Goal: Information Seeking & Learning: Understand process/instructions

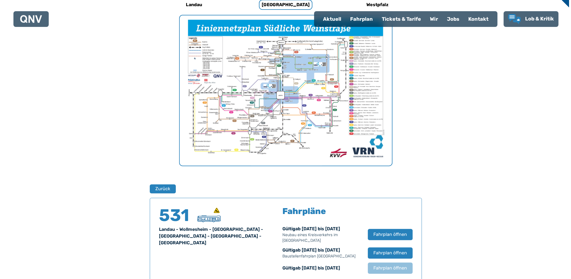
scroll to position [198, 0]
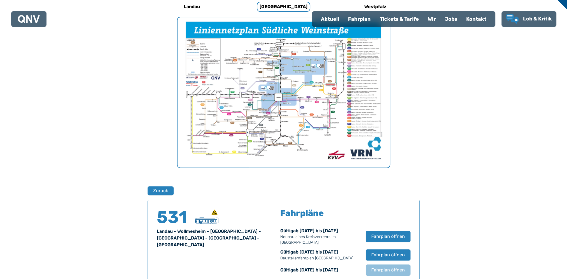
click at [287, 119] on img "1 von 1" at bounding box center [283, 92] width 212 height 150
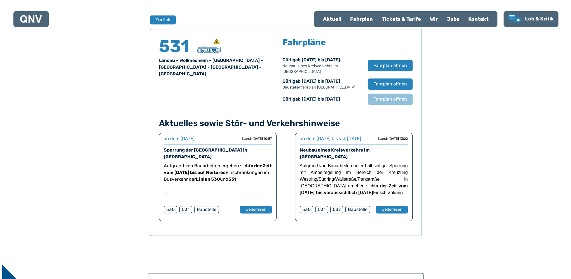
scroll to position [369, 0]
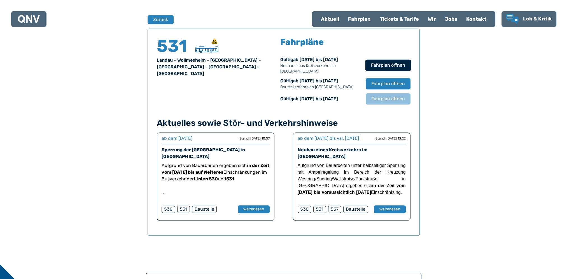
click at [382, 67] on span "Fahrplan öffnen" at bounding box center [388, 65] width 34 height 7
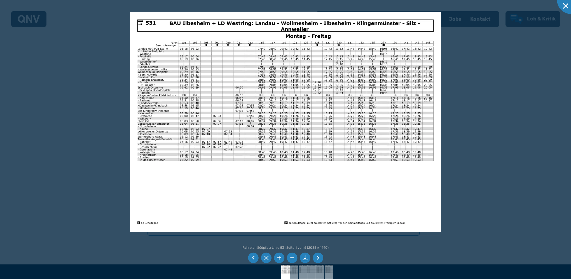
click at [407, 60] on img at bounding box center [285, 122] width 310 height 220
click at [278, 261] on li at bounding box center [279, 258] width 11 height 11
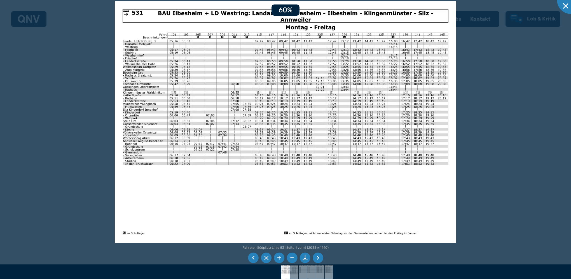
click at [278, 261] on li at bounding box center [279, 258] width 11 height 11
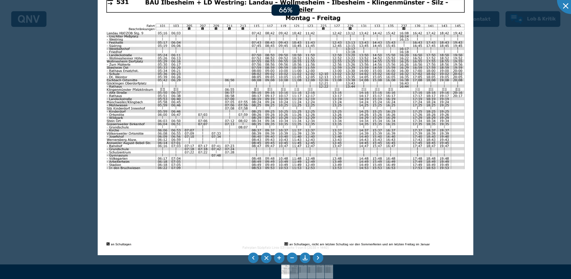
click at [278, 261] on li at bounding box center [279, 258] width 11 height 11
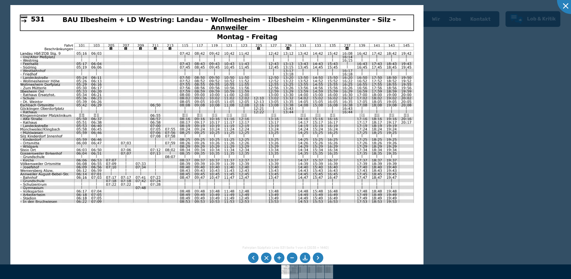
click at [305, 225] on img at bounding box center [216, 151] width 413 height 293
